Goal: Find contact information: Find contact information

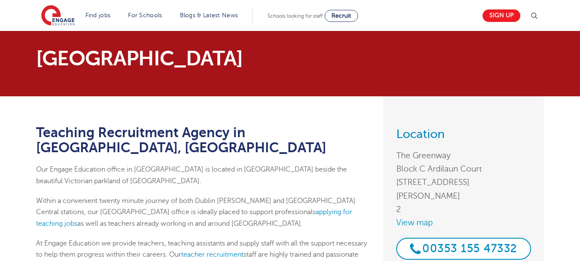
drag, startPoint x: 393, startPoint y: 150, endPoint x: 418, endPoint y: 198, distance: 54.0
click at [418, 198] on div "Location The Greenway Block C Ardilaun Court [STREET_ADDRESS][PERSON_NAME] View…" at bounding box center [463, 185] width 161 height 179
copy address "The Greenway Block C Ardilaun Court [STREET_ADDRESS][PERSON_NAME]"
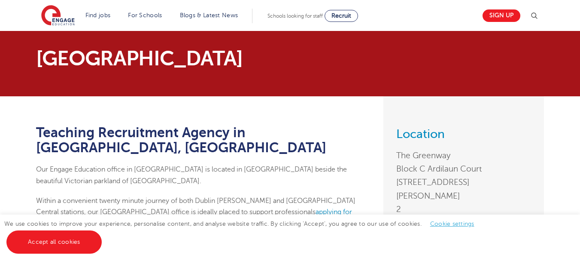
click at [488, 145] on div "Location The Greenway Block C Ardilaun Court [STREET_ADDRESS][PERSON_NAME] View…" at bounding box center [463, 185] width 161 height 179
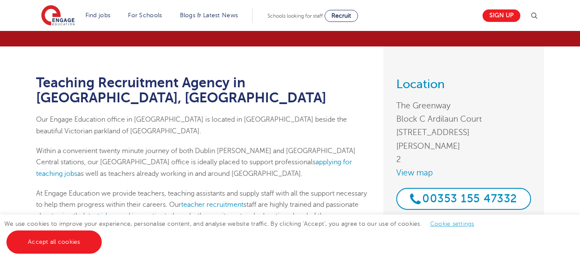
scroll to position [43, 0]
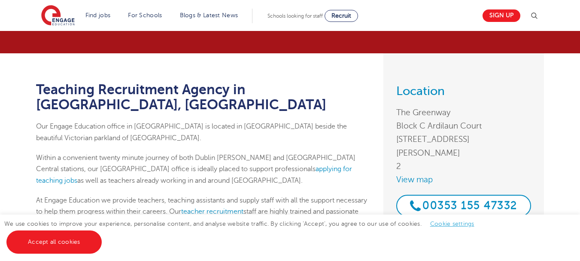
drag, startPoint x: 453, startPoint y: 185, endPoint x: 547, endPoint y: 207, distance: 96.5
click at [547, 207] on div "Location The Greenway Block C Ardilaun Court [STREET_ADDRESS][PERSON_NAME] View…" at bounding box center [463, 152] width 173 height 199
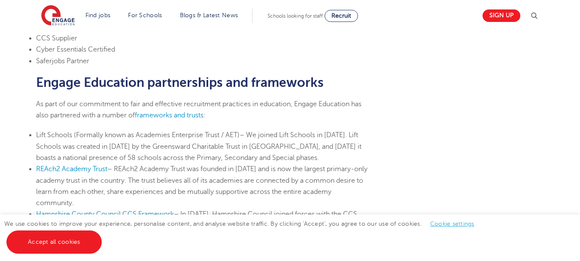
scroll to position [442, 0]
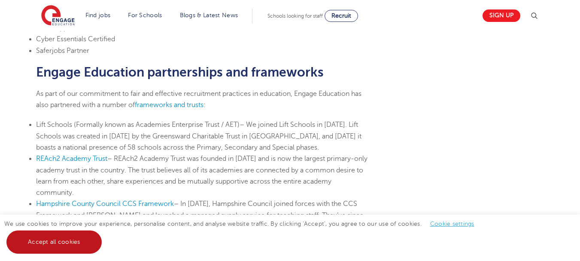
click at [44, 240] on link "Accept all cookies" at bounding box center [53, 241] width 95 height 23
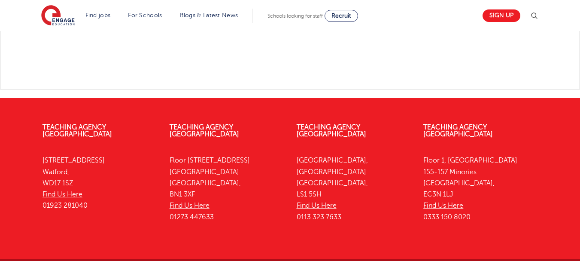
scroll to position [1239, 0]
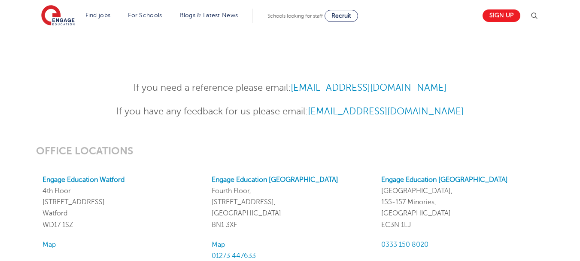
scroll to position [627, 0]
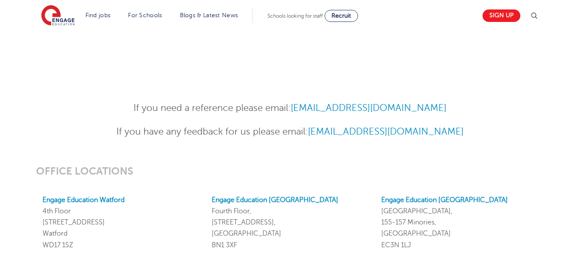
drag, startPoint x: 295, startPoint y: 101, endPoint x: 443, endPoint y: 113, distance: 148.2
click at [443, 113] on p "If you need a reference please email: [EMAIL_ADDRESS][DOMAIN_NAME]" at bounding box center [289, 107] width 421 height 15
copy link "[EMAIL_ADDRESS][DOMAIN_NAME]"
drag, startPoint x: 457, startPoint y: 71, endPoint x: 469, endPoint y: 67, distance: 12.9
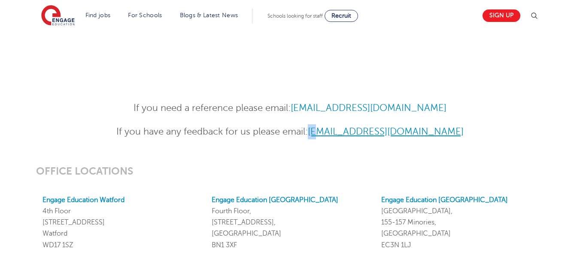
drag, startPoint x: 303, startPoint y: 123, endPoint x: 316, endPoint y: 131, distance: 15.5
click at [316, 131] on div "If you need a reference please email: [EMAIL_ADDRESS][DOMAIN_NAME] If you have …" at bounding box center [289, 119] width 421 height 39
drag, startPoint x: 295, startPoint y: 103, endPoint x: 440, endPoint y: 114, distance: 144.6
click at [446, 111] on p "If you need a reference please email: [EMAIL_ADDRESS][DOMAIN_NAME]" at bounding box center [289, 107] width 421 height 15
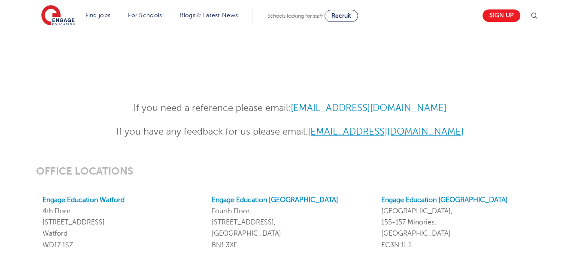
copy link "[EMAIL_ADDRESS][DOMAIN_NAME]"
